Goal: Transaction & Acquisition: Purchase product/service

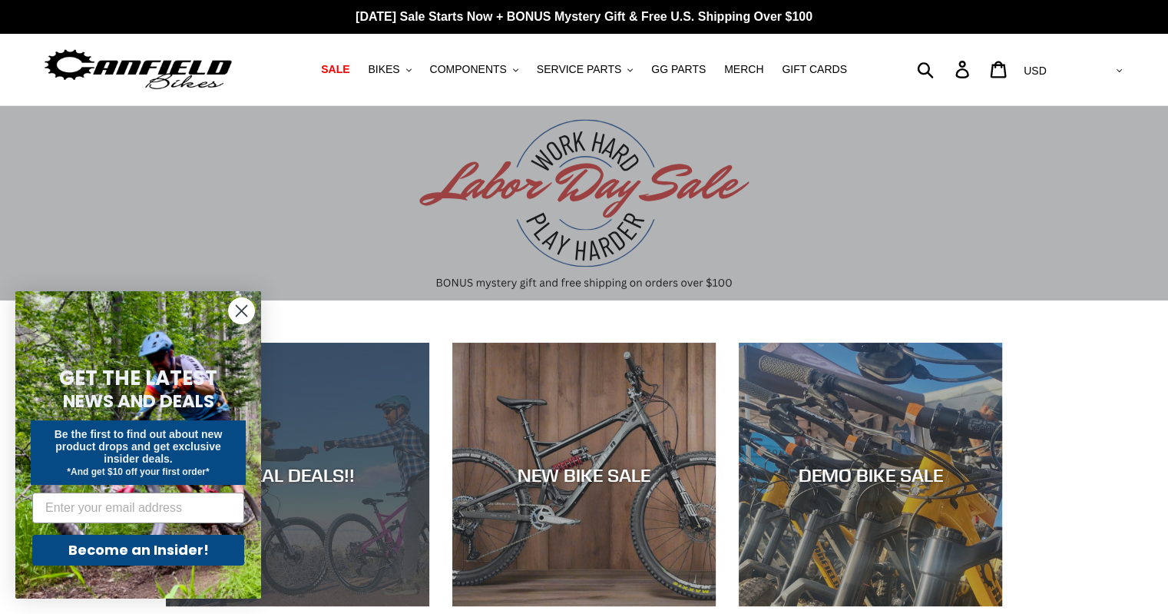
scroll to position [154, 0]
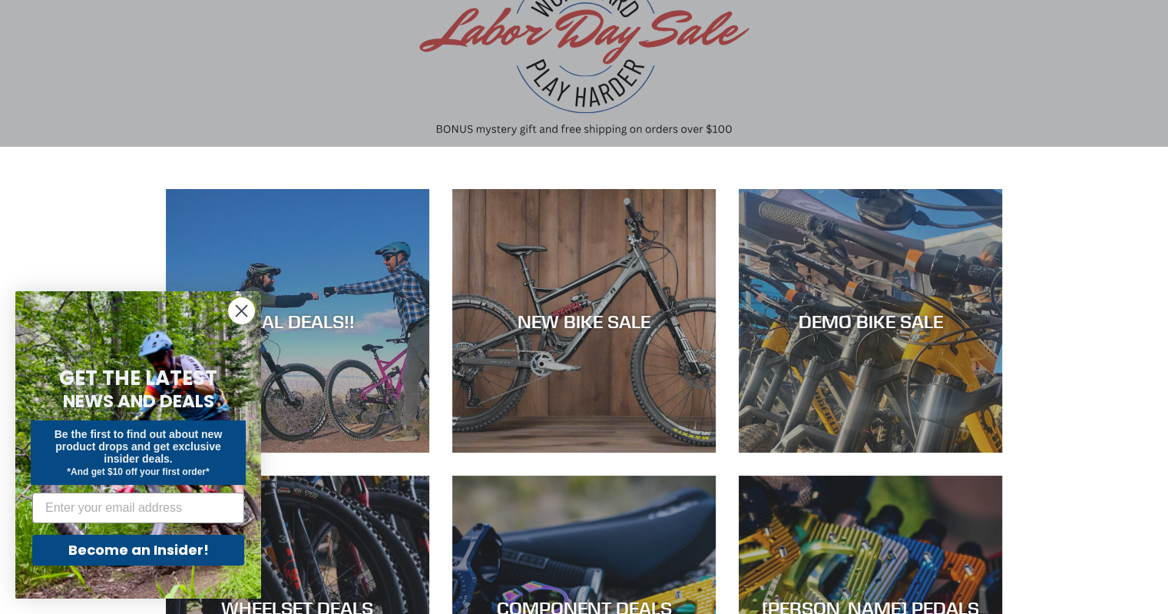
click at [240, 319] on circle "Close dialog" at bounding box center [241, 310] width 25 height 25
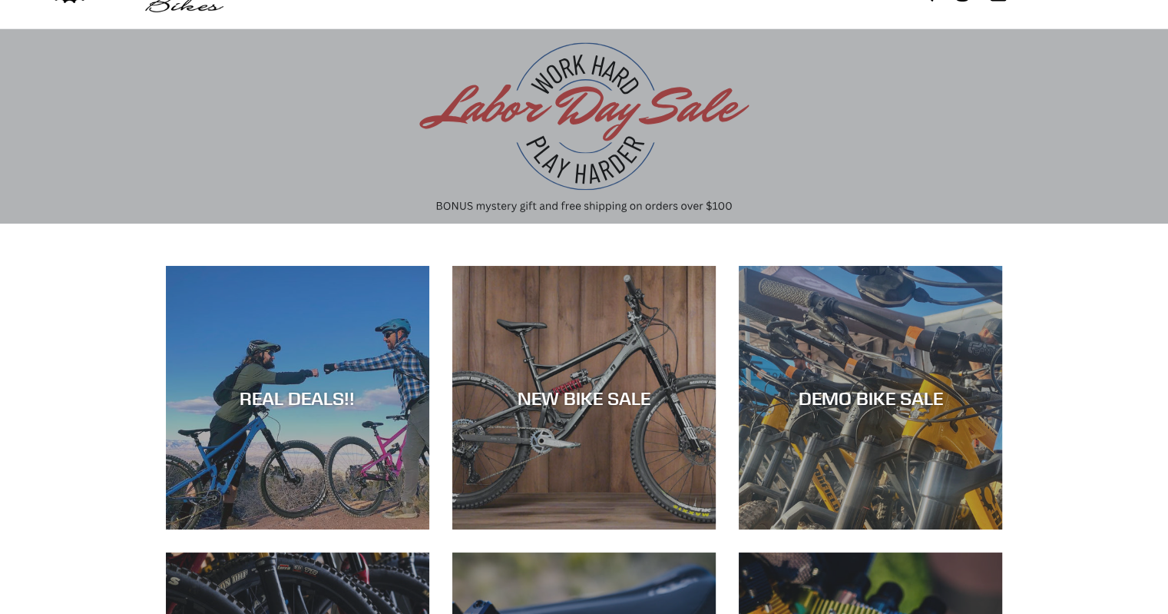
scroll to position [0, 0]
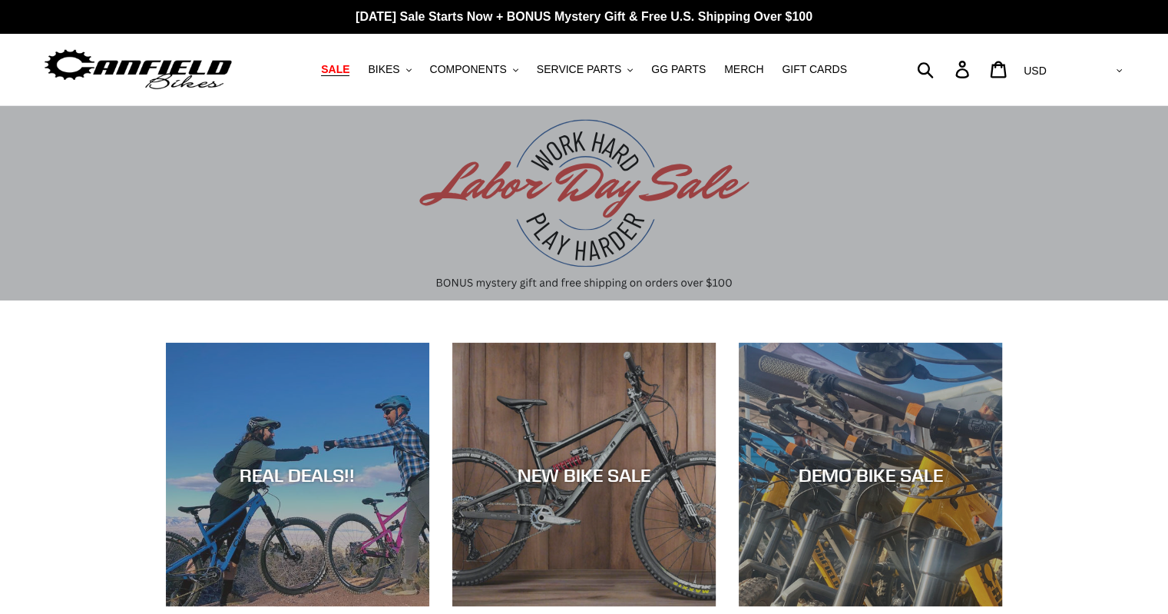
click at [349, 75] on span "SALE" at bounding box center [335, 69] width 28 height 13
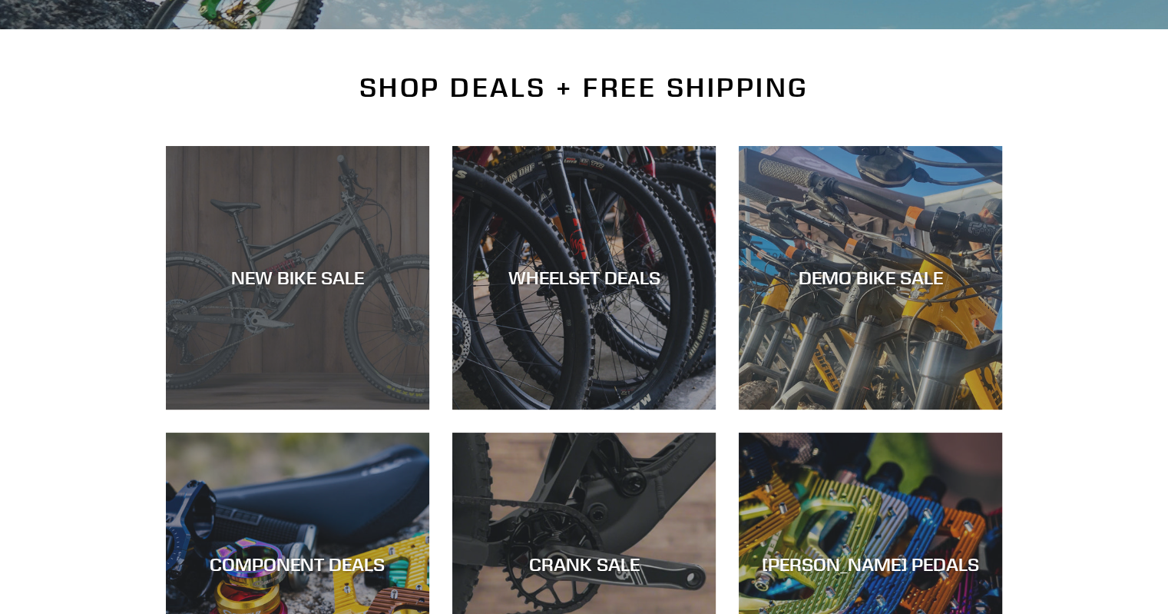
click at [314, 279] on div "NEW BIKE SALE" at bounding box center [297, 278] width 263 height 22
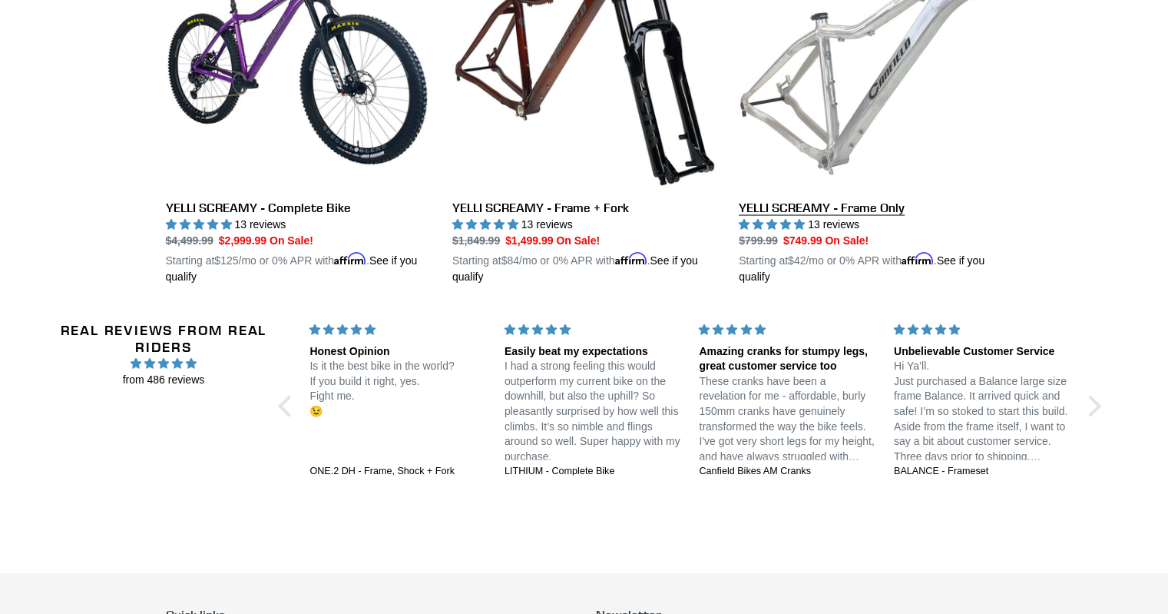
scroll to position [2688, 0]
